Goal: Task Accomplishment & Management: Manage account settings

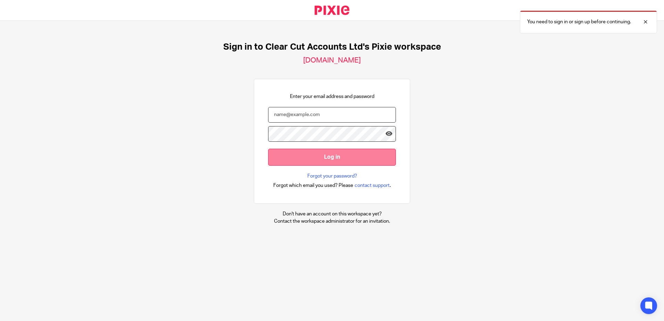
type input "[EMAIL_ADDRESS][DOMAIN_NAME]"
click at [313, 150] on input "Log in" at bounding box center [332, 157] width 128 height 17
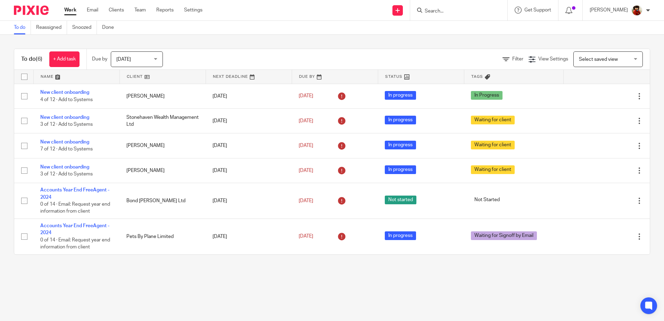
click at [155, 57] on div "[DATE] [DATE]" at bounding box center [137, 59] width 52 height 16
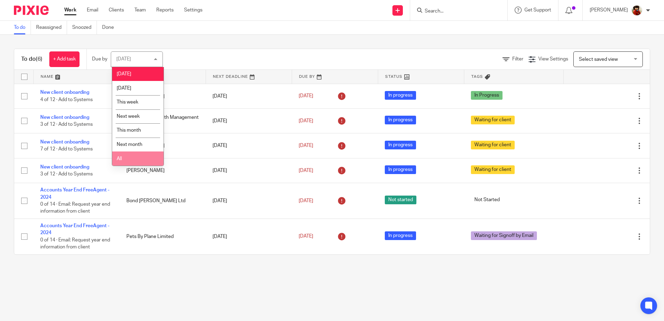
click at [123, 156] on li "All" at bounding box center [137, 158] width 51 height 14
